Goal: Navigation & Orientation: Find specific page/section

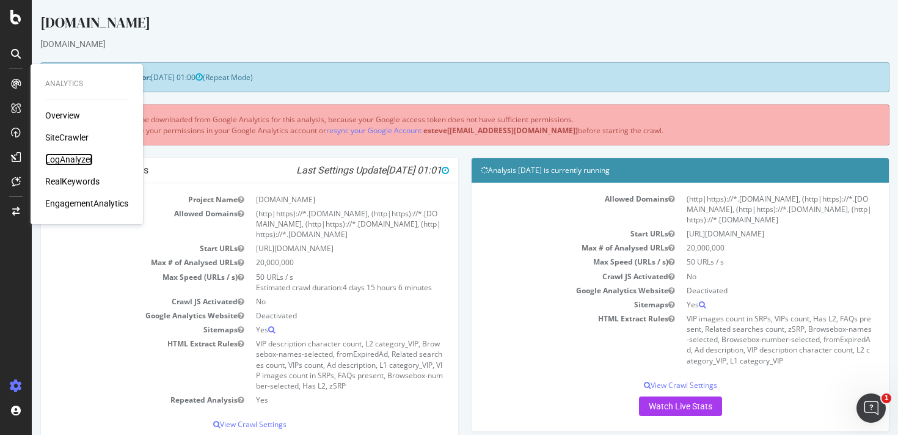
click at [68, 162] on div "LogAnalyzer" at bounding box center [69, 159] width 48 height 12
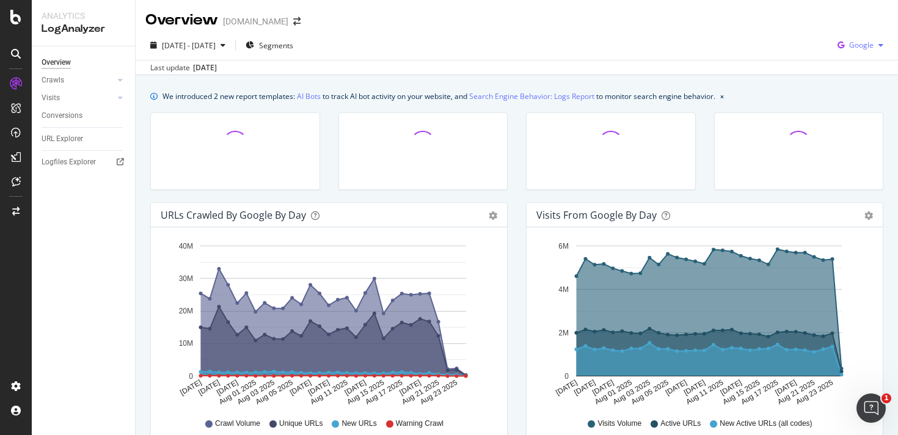
click at [858, 39] on div "Google" at bounding box center [860, 45] width 56 height 18
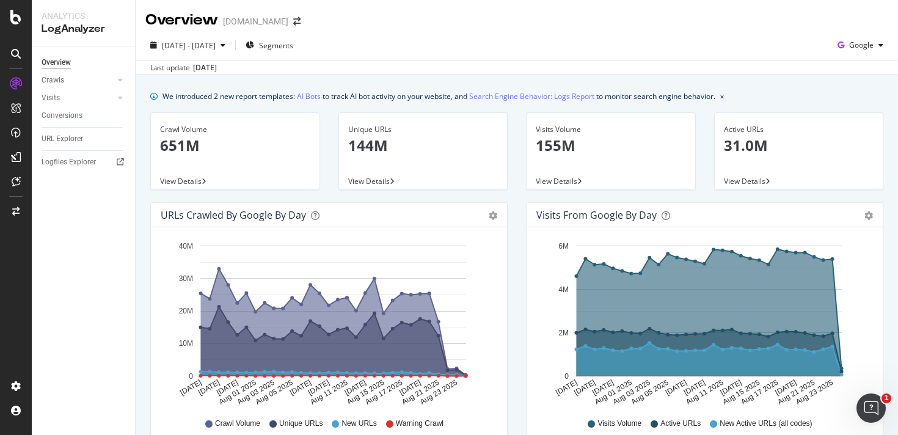
click at [617, 46] on div "2025 Jul. 26th - Aug. 24th Segments Google" at bounding box center [517, 47] width 762 height 24
click at [293, 49] on span "Segments" at bounding box center [276, 45] width 34 height 10
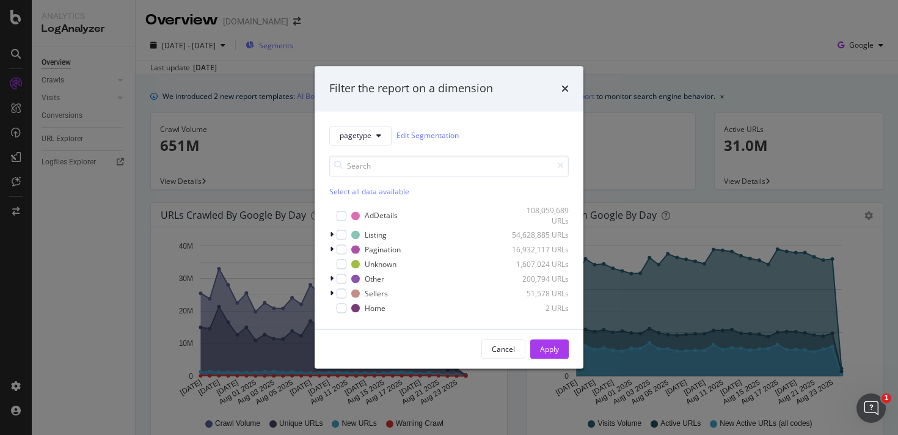
click at [305, 49] on div "Filter the report on a dimension pagetype Edit Segmentation Select all data ava…" at bounding box center [449, 217] width 898 height 435
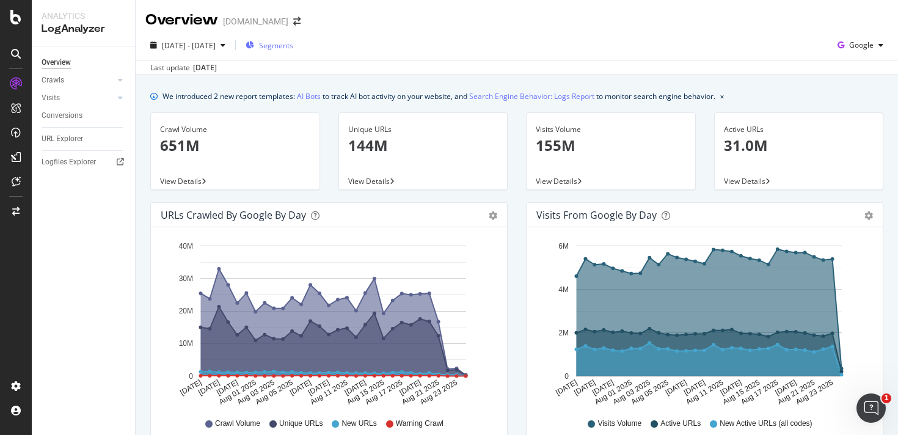
click at [293, 43] on span "Segments" at bounding box center [276, 45] width 34 height 10
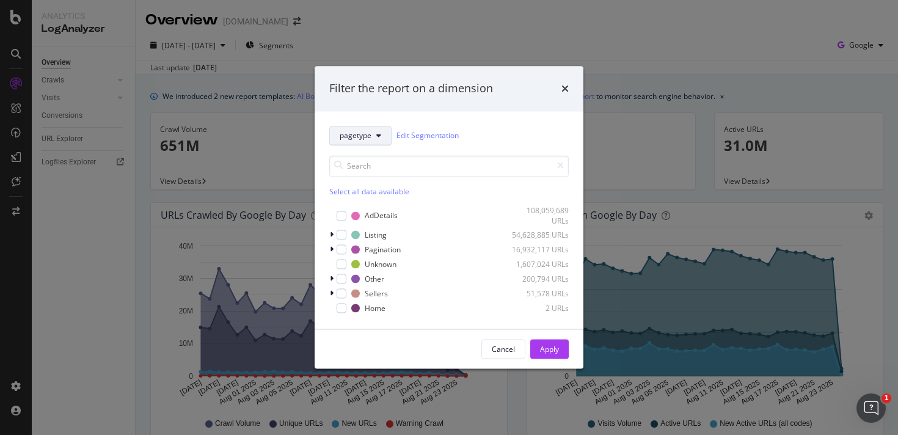
click at [360, 133] on span "pagetype" at bounding box center [355, 136] width 32 height 10
click at [371, 35] on div "Filter the report on a dimension pagetype Edit Segmentation Select all data ava…" at bounding box center [449, 217] width 898 height 435
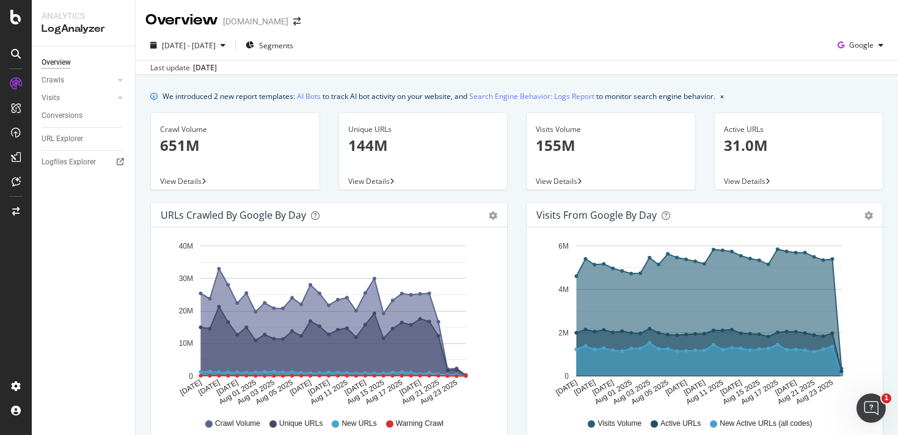
click at [491, 220] on div "Area Table" at bounding box center [492, 215] width 9 height 12
click at [490, 216] on icon "gear" at bounding box center [492, 215] width 9 height 9
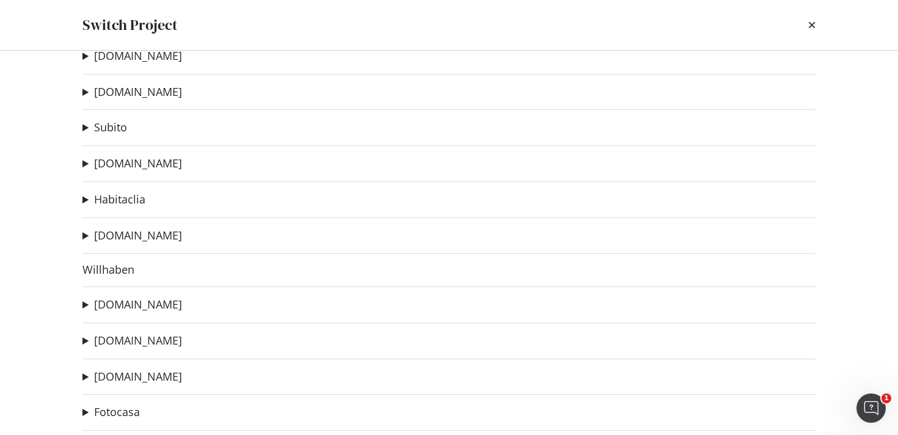
scroll to position [99, 0]
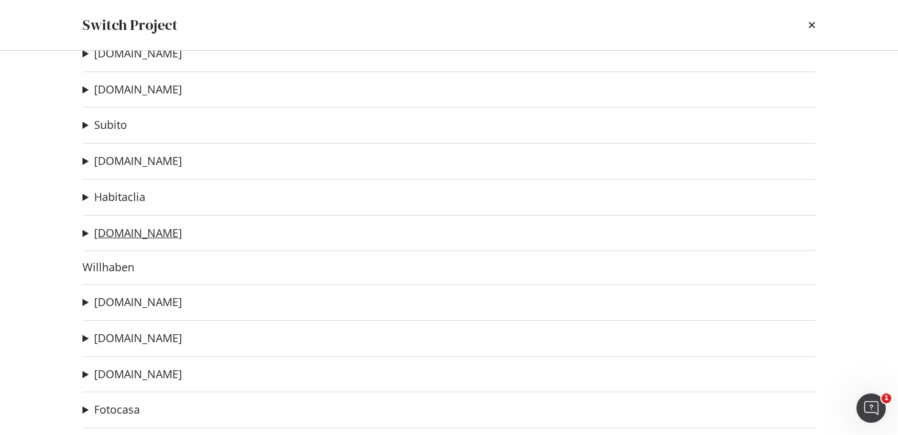
click at [150, 234] on link "[DOMAIN_NAME]" at bounding box center [138, 233] width 88 height 13
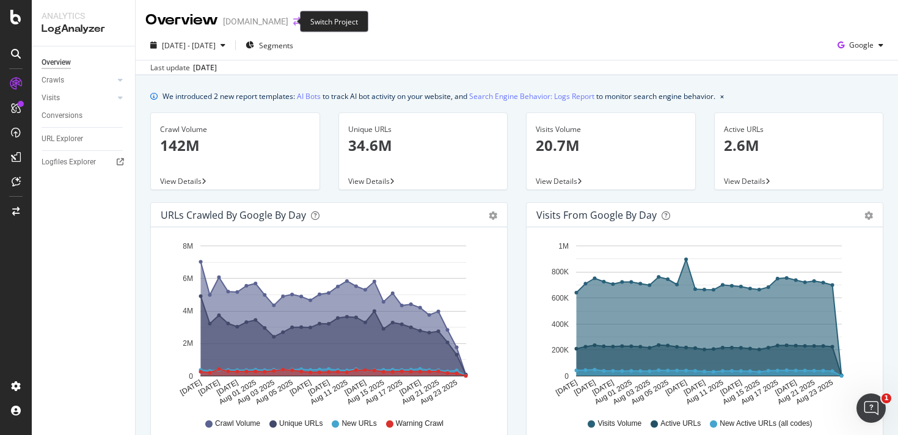
click at [293, 18] on icon "arrow-right-arrow-left" at bounding box center [296, 21] width 7 height 9
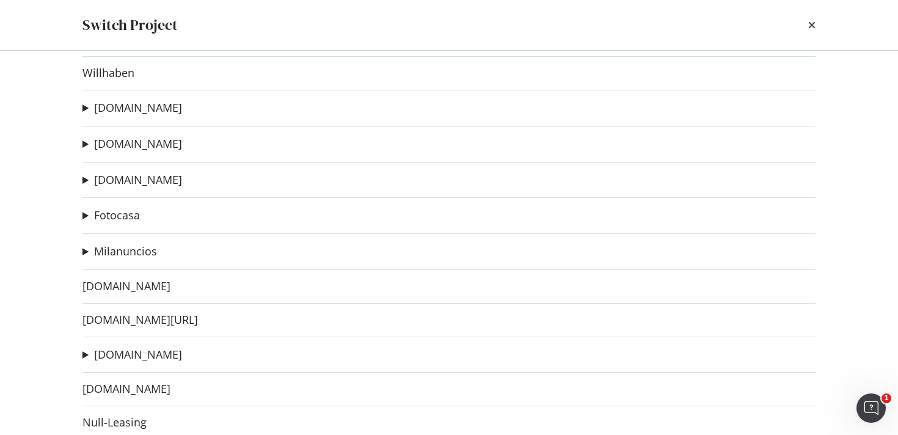
scroll to position [295, 0]
click at [829, 210] on div "[DOMAIN_NAME] [DOMAIN_NAME] New Homepage Experience Ad-Hoc Project HC Ad-Hoc Pr…" at bounding box center [449, 243] width 782 height 384
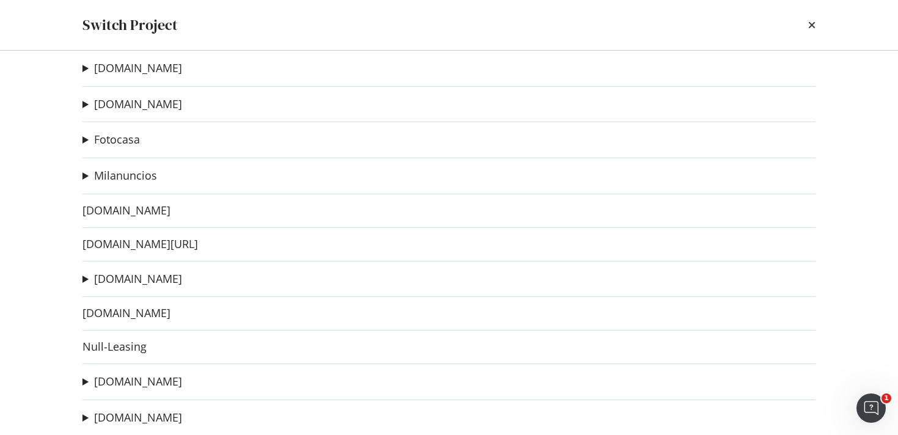
scroll to position [578, 0]
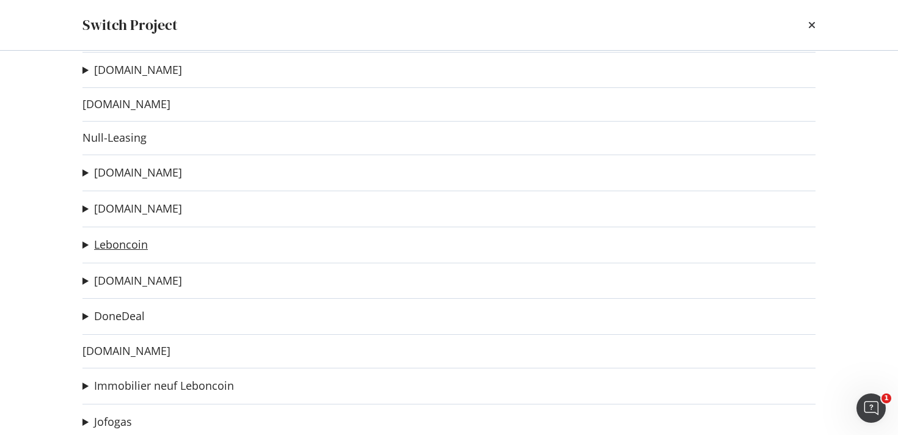
click at [109, 245] on link "Leboncoin" at bounding box center [121, 244] width 54 height 13
